Goal: Information Seeking & Learning: Learn about a topic

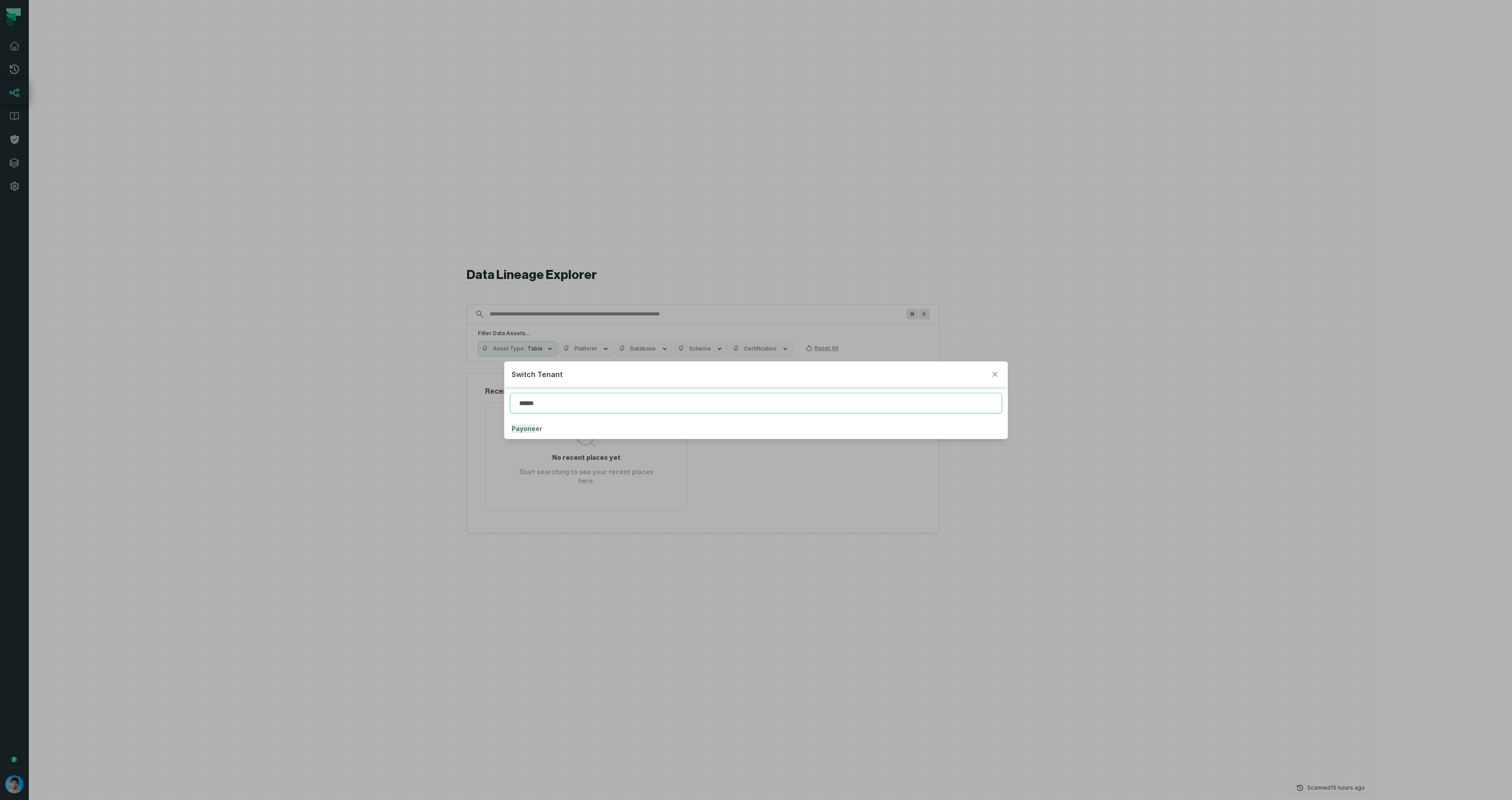
type input "******"
click button "Payone er" at bounding box center [755, 429] width 503 height 20
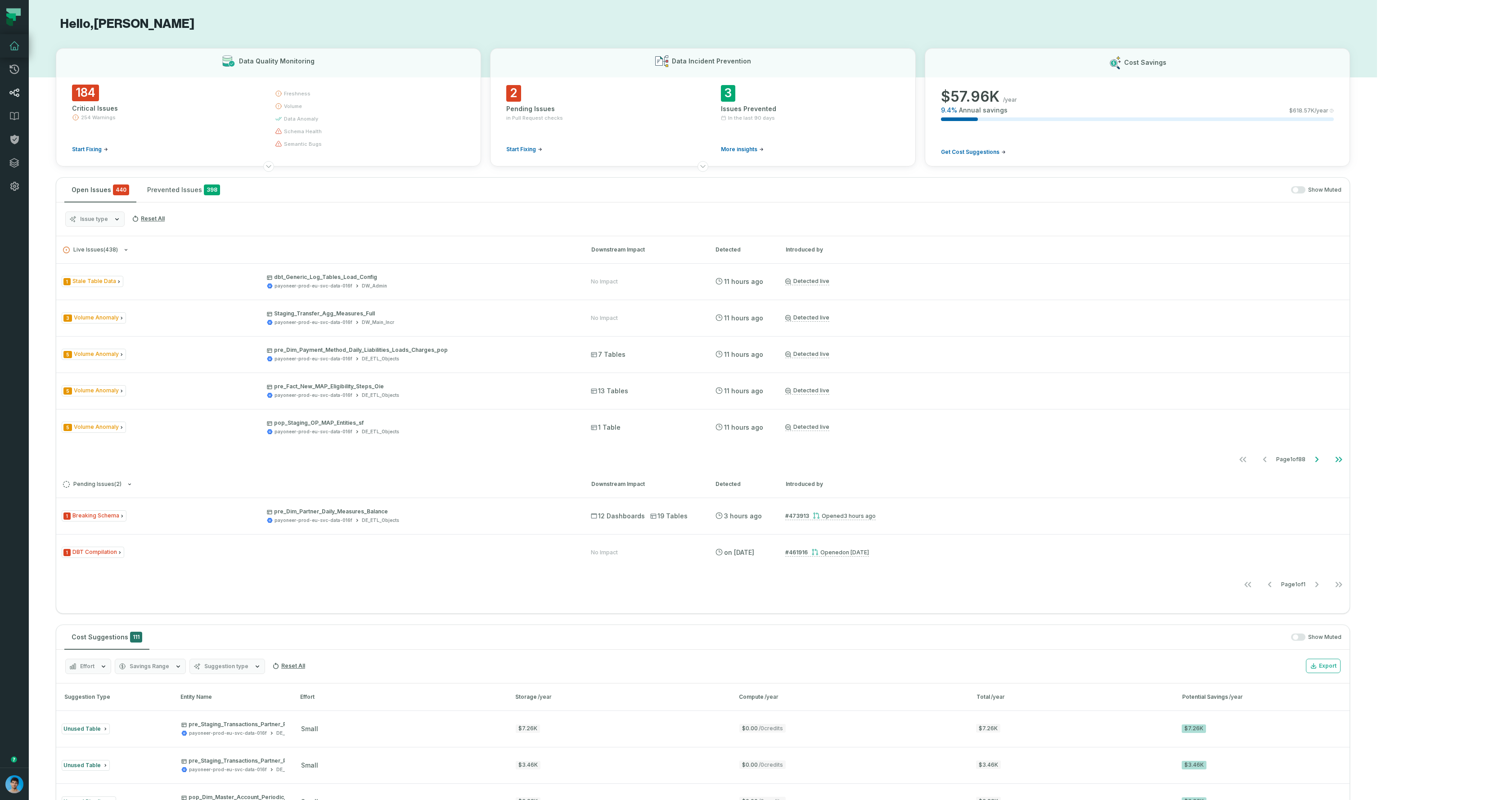
click at [16, 92] on icon at bounding box center [14, 93] width 11 height 11
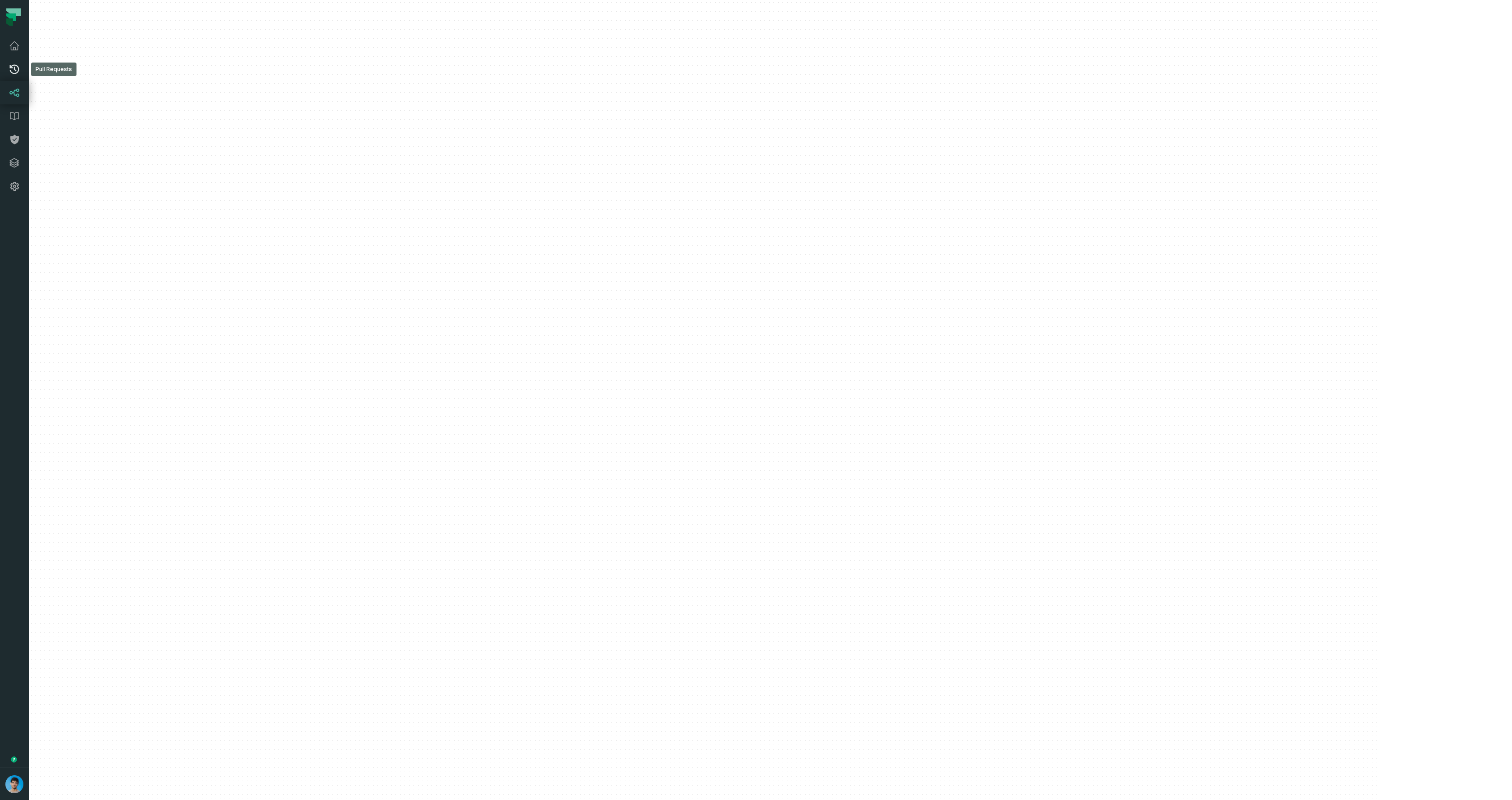
click at [14, 78] on link "Pull Requests" at bounding box center [14, 69] width 29 height 23
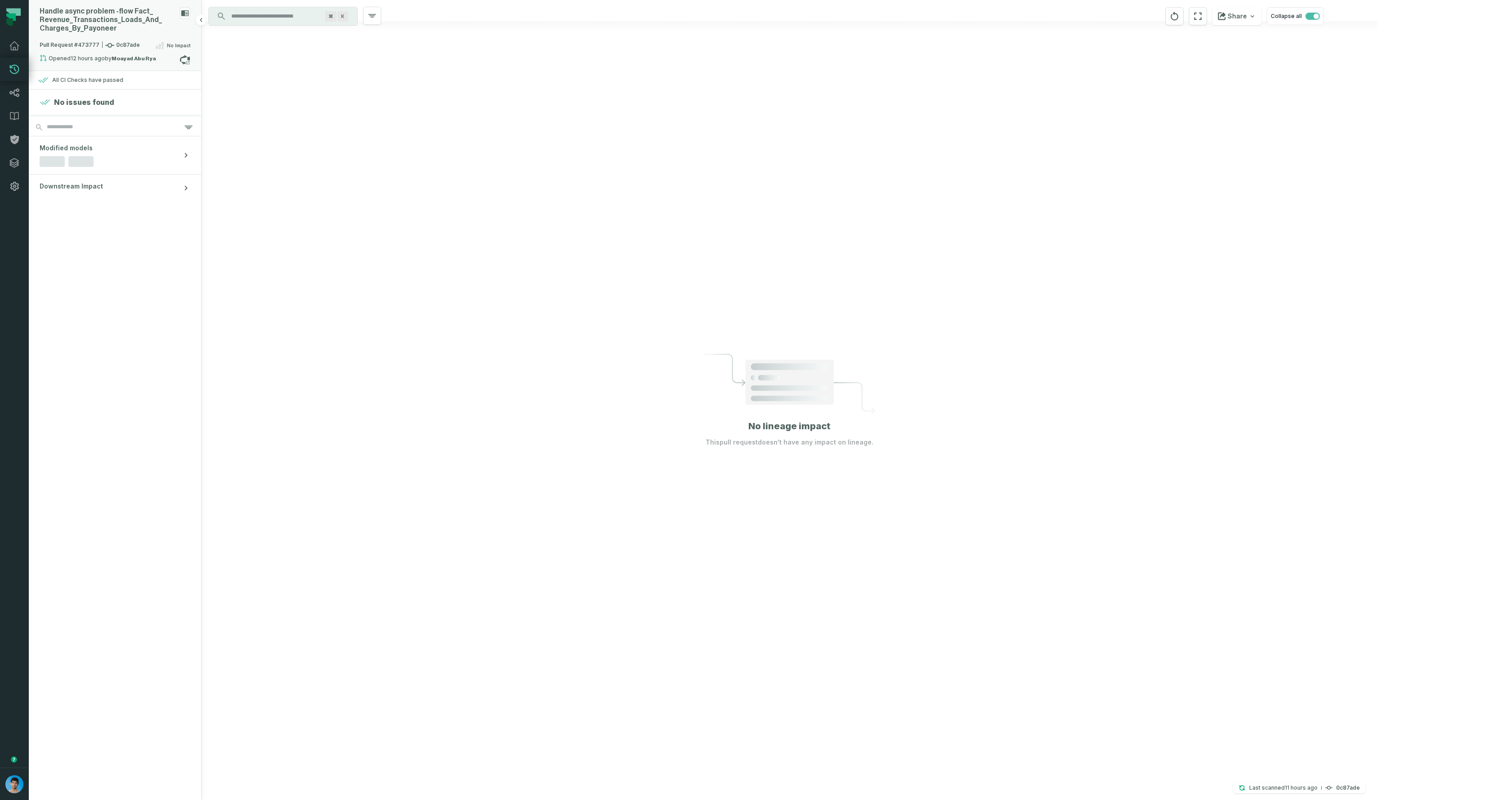
click at [115, 35] on div "Handle async problem - flow Fact_ Revenue_ Transactions_ Loads_ And_ Charges_ B…" at bounding box center [114, 23] width 151 height 33
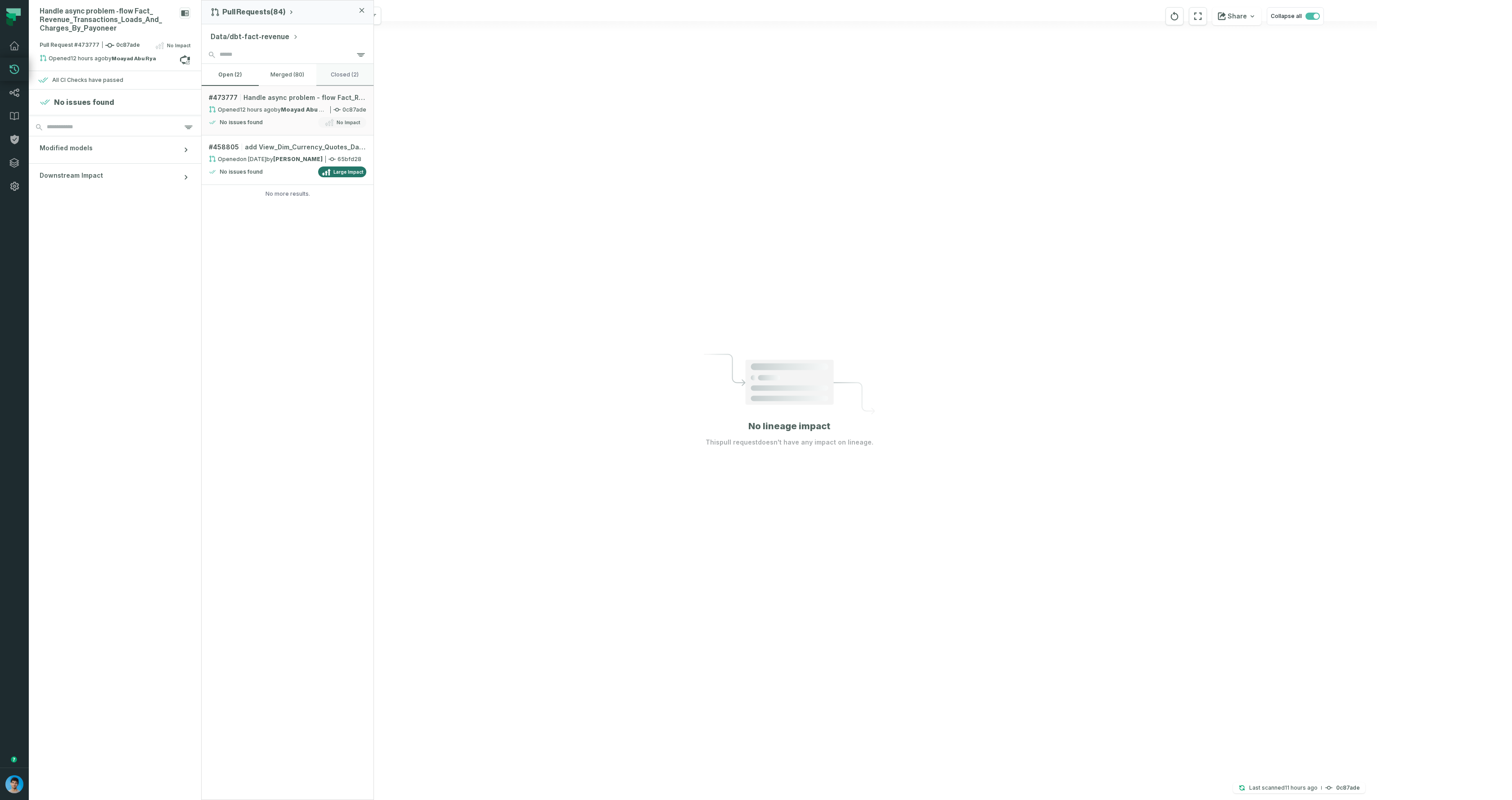
click at [350, 76] on button "closed (2)" at bounding box center [345, 75] width 57 height 22
click at [230, 76] on button "open (2)" at bounding box center [230, 75] width 57 height 22
click at [248, 38] on button "Data/dbt-fact-revenue" at bounding box center [255, 37] width 88 height 11
click at [11, 42] on icon at bounding box center [14, 46] width 11 height 11
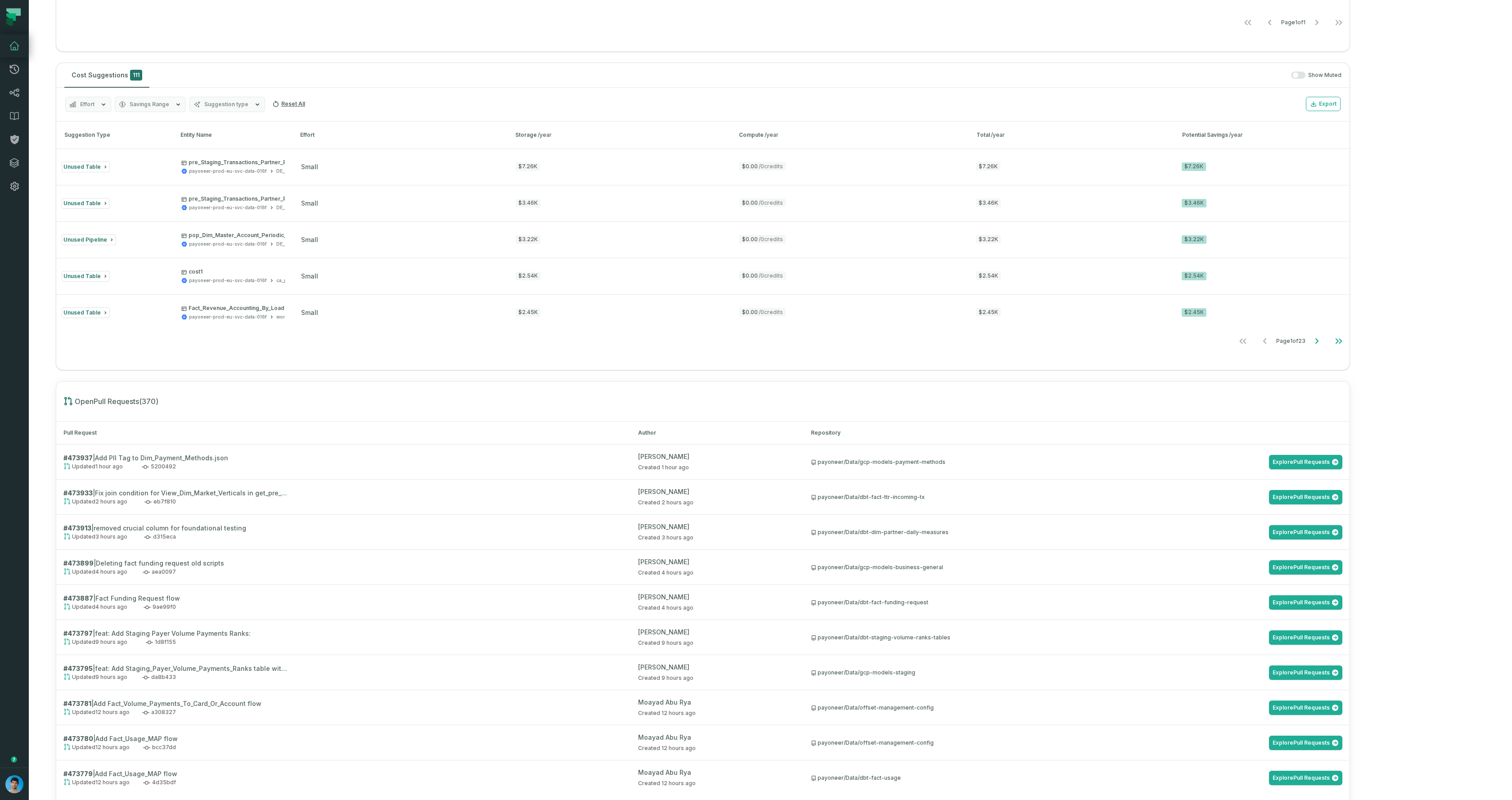
scroll to position [595, 0]
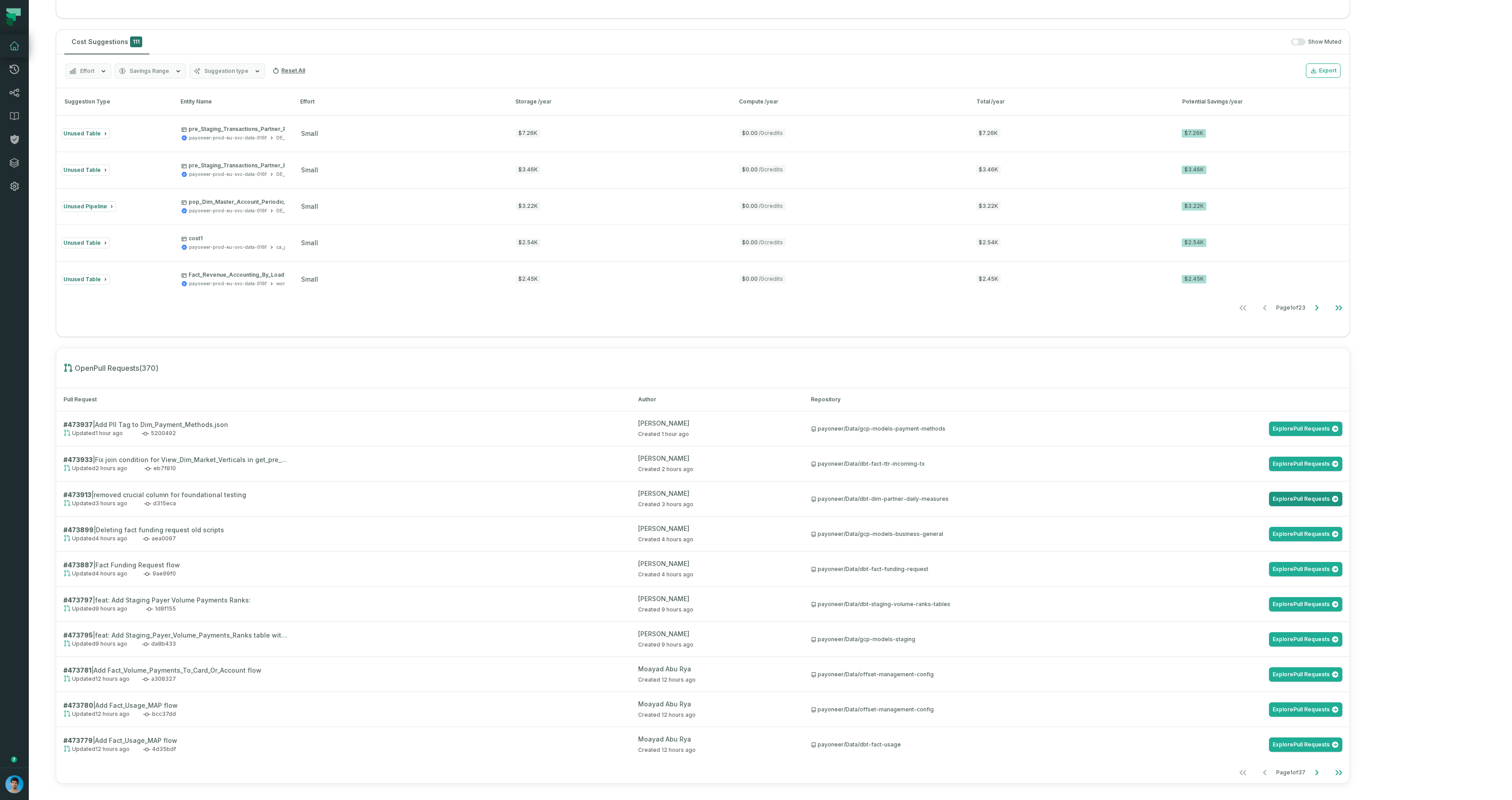
click at [1342, 499] on link "Explore Pull Requests" at bounding box center [1305, 499] width 73 height 15
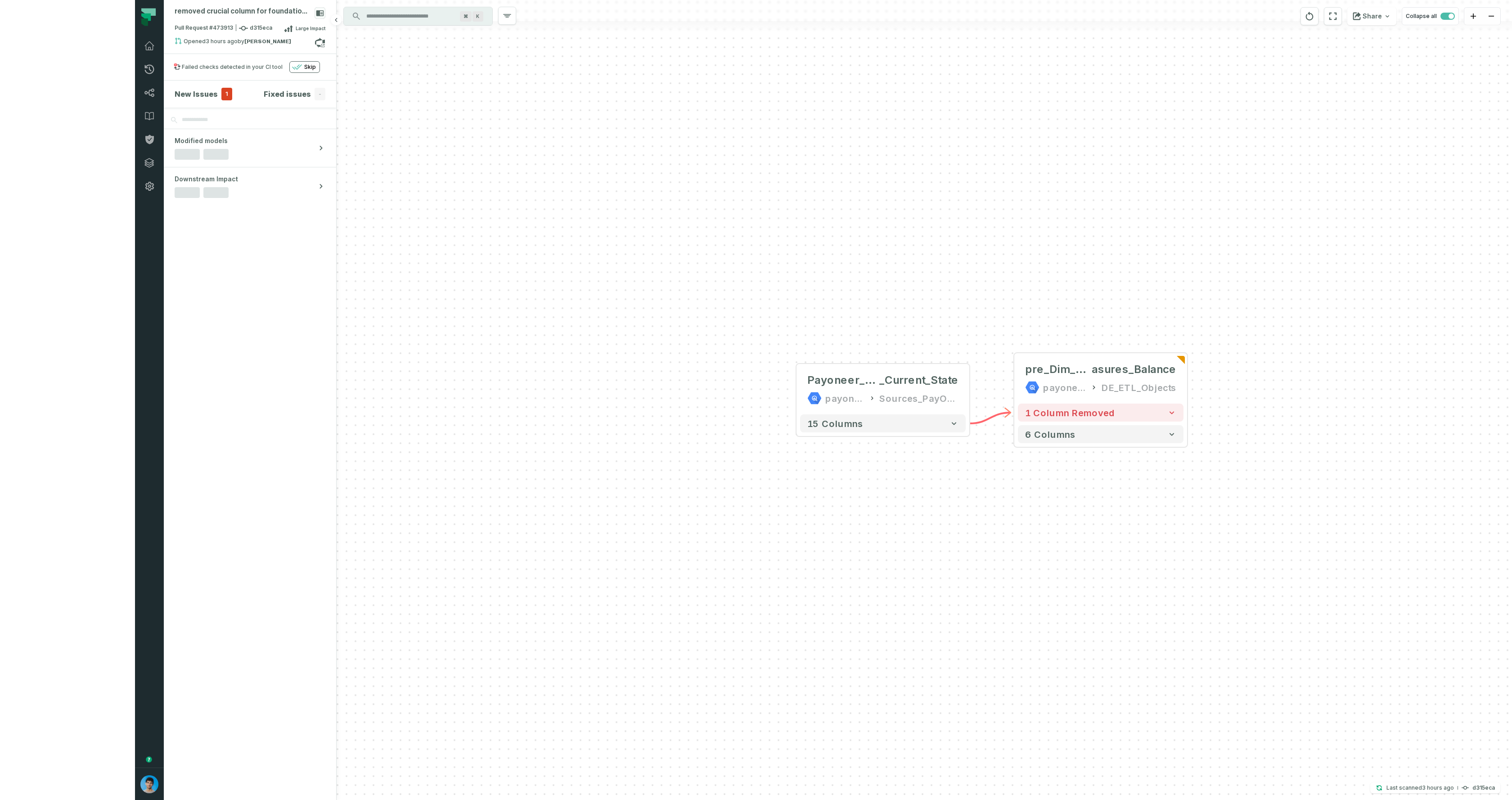
click at [221, 92] on span "1" at bounding box center [227, 94] width 11 height 12
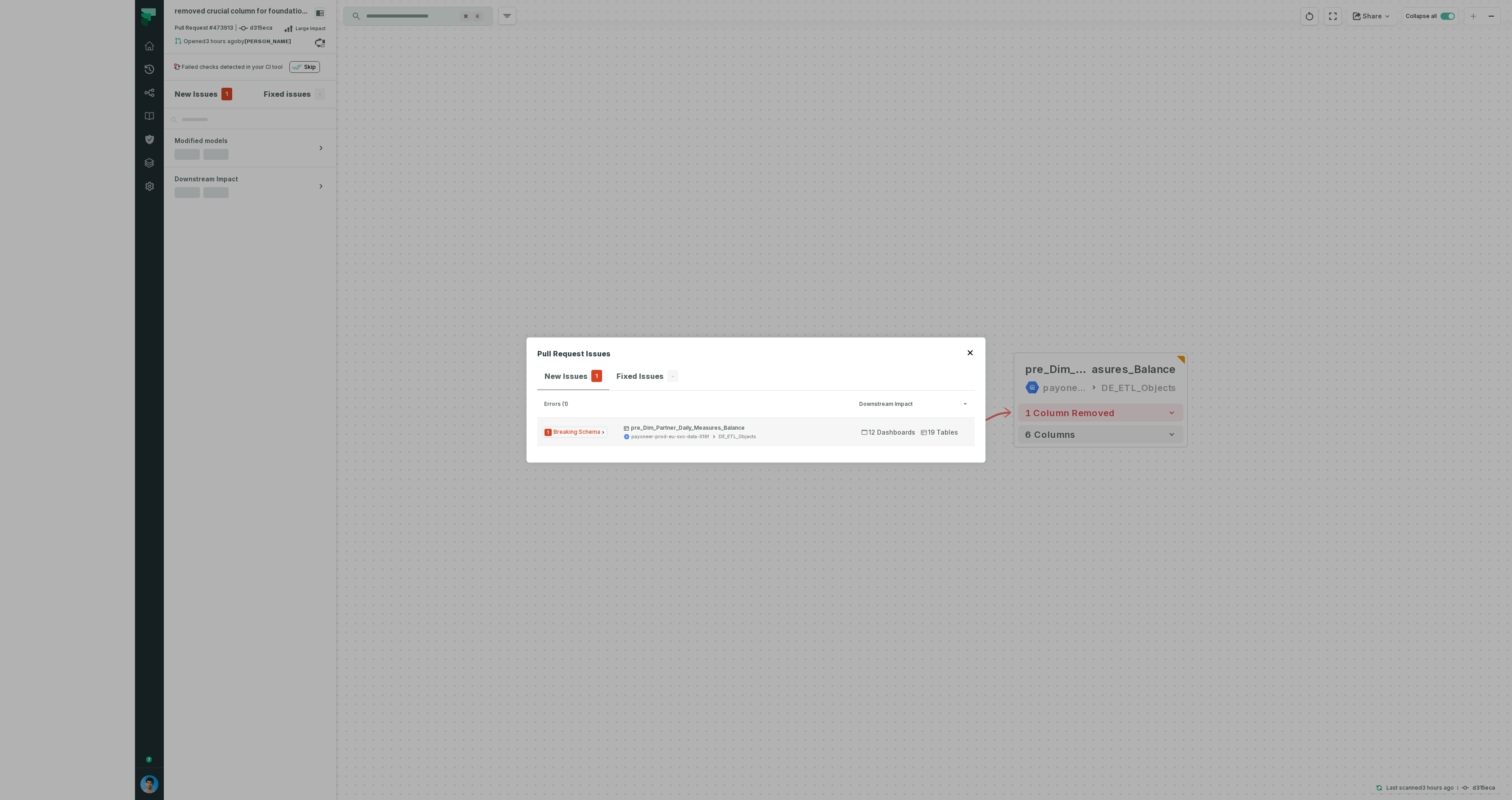
click at [612, 433] on button "1 Breaking Schema pre_Dim_Partner_Daily_Measures_Balance payoneer-prod-eu-svc-d…" at bounding box center [755, 431] width 437 height 29
